Goal: Find specific page/section: Find specific page/section

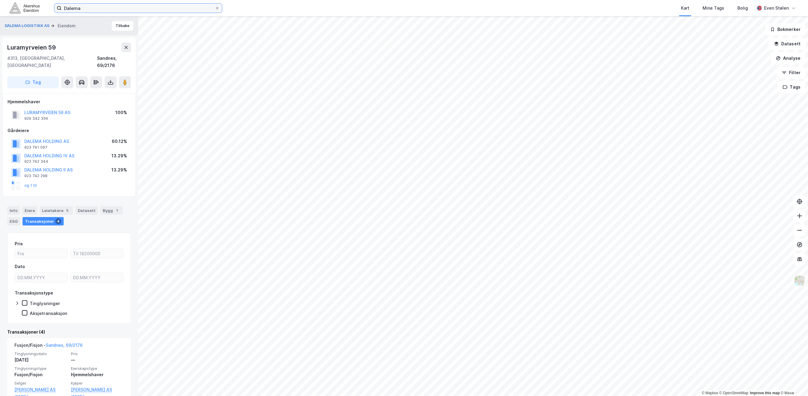
click at [100, 10] on input "Dalema" at bounding box center [138, 8] width 153 height 9
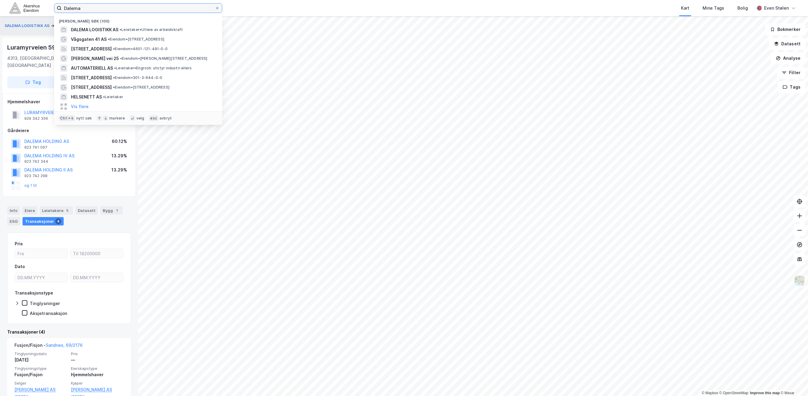
click at [100, 10] on input "Dalema" at bounding box center [138, 8] width 153 height 9
paste input "Hylkjeflaten 44"
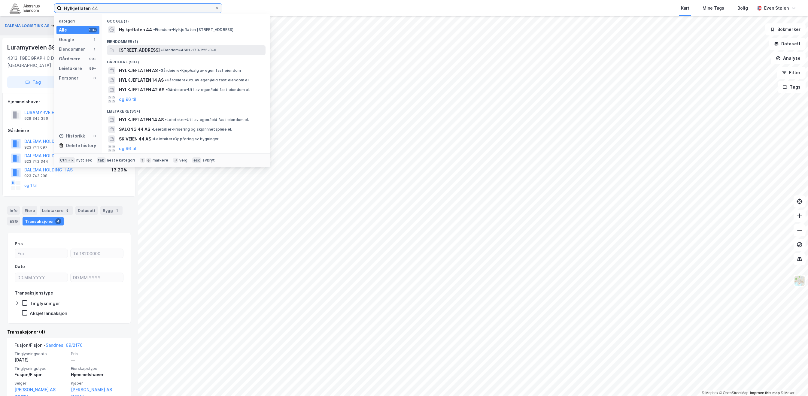
type input "Hylkjeflaten 44"
click at [160, 49] on span "[STREET_ADDRESS]" at bounding box center [139, 50] width 41 height 7
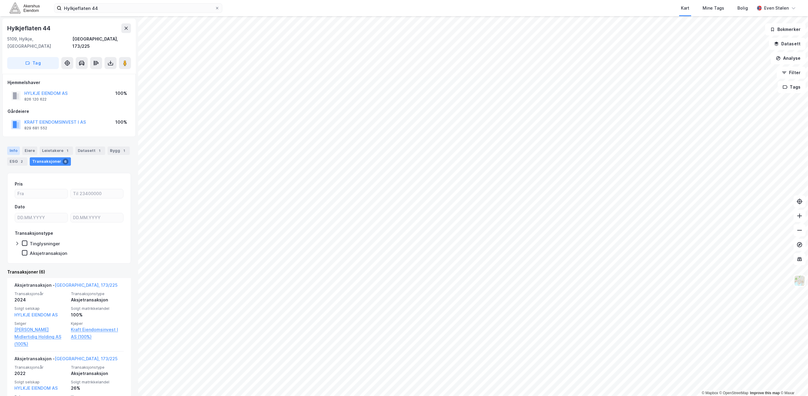
click at [13, 147] on div "Info" at bounding box center [13, 150] width 13 height 8
